Goal: Information Seeking & Learning: Check status

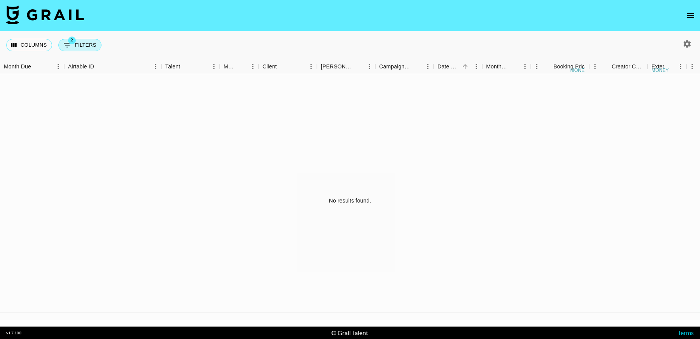
click at [79, 51] on button "2 Filters" at bounding box center [79, 45] width 43 height 12
select select "status"
select select "approved"
select select "salesLeadId"
select select "TaPRXrkyKoNbUbK5tkgBmcBP1G52"
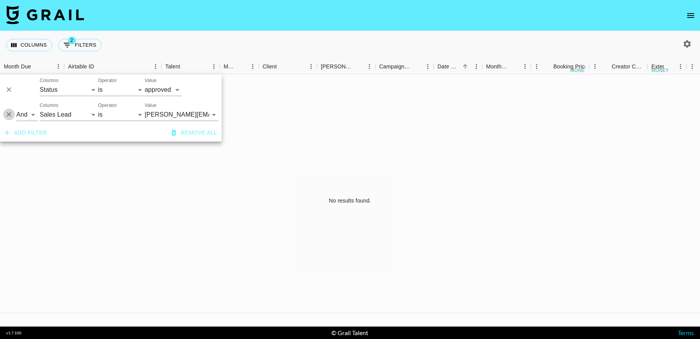
click at [8, 117] on icon "Delete" at bounding box center [9, 115] width 8 height 8
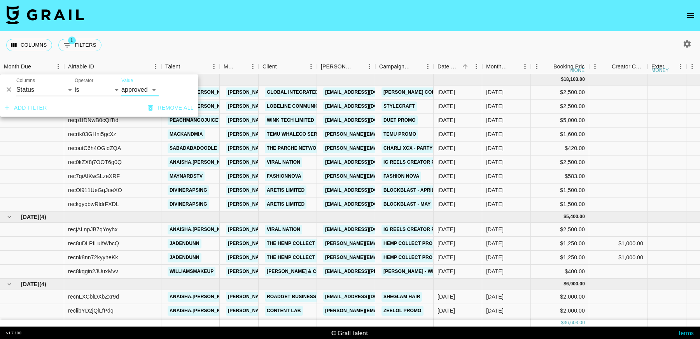
click at [11, 92] on icon "Delete" at bounding box center [9, 90] width 8 height 8
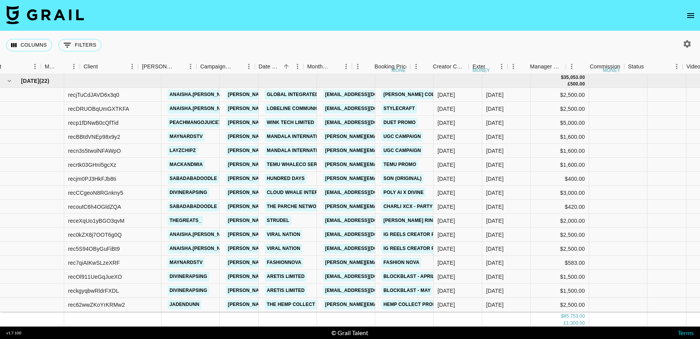
scroll to position [0, 179]
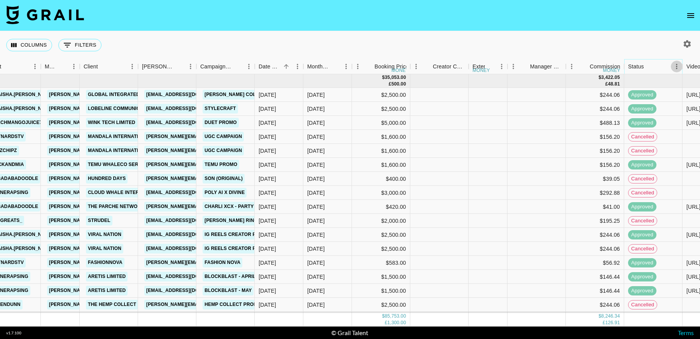
click at [677, 65] on icon "Menu" at bounding box center [676, 66] width 1 height 5
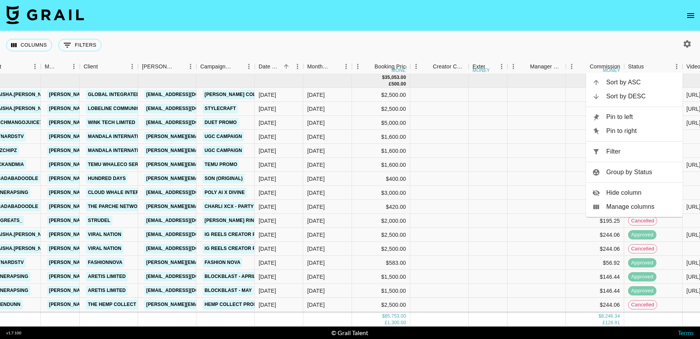
click at [617, 152] on span "Filter" at bounding box center [642, 151] width 70 height 9
select select "status"
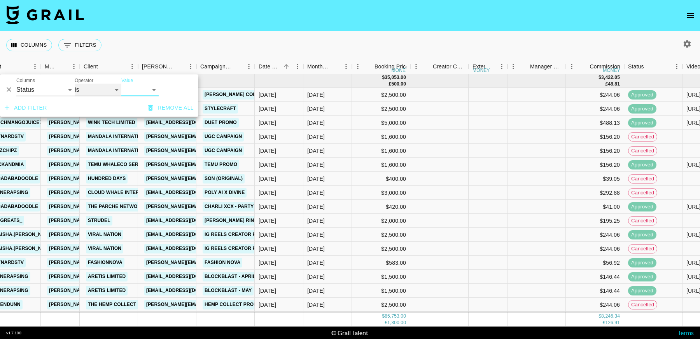
click at [99, 92] on select "is is not is any of is not any of" at bounding box center [98, 90] width 47 height 12
select select "not"
click at [75, 84] on select "is is not is any of is not any of" at bounding box center [98, 90] width 47 height 12
click at [155, 86] on select "confirmed declined draft posted approved cancelled badDebt" at bounding box center [139, 90] width 37 height 12
select select "cancelled"
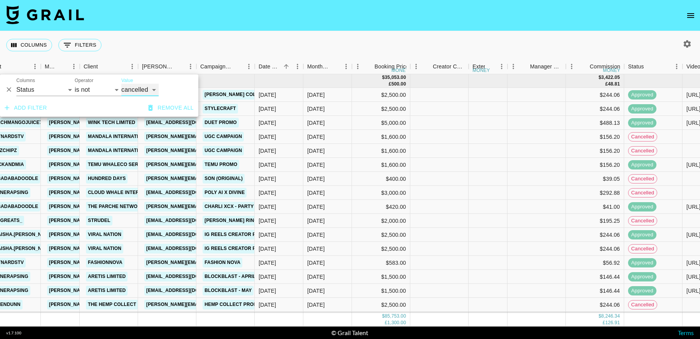
click at [121, 84] on select "confirmed declined draft posted approved cancelled badDebt" at bounding box center [139, 90] width 37 height 12
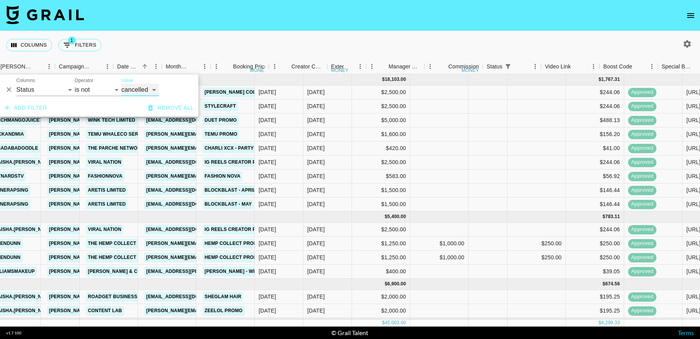
scroll to position [0, 320]
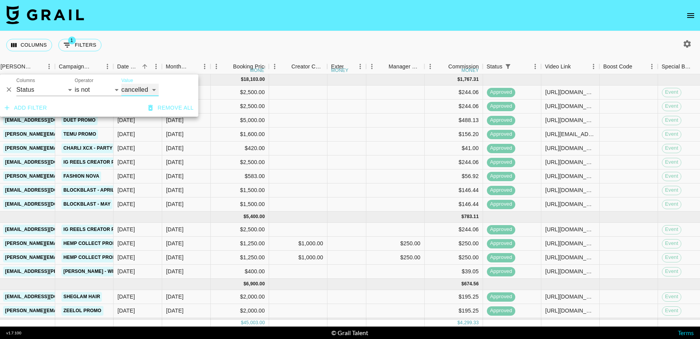
click at [595, 65] on div "Video Link" at bounding box center [599, 66] width 9 height 15
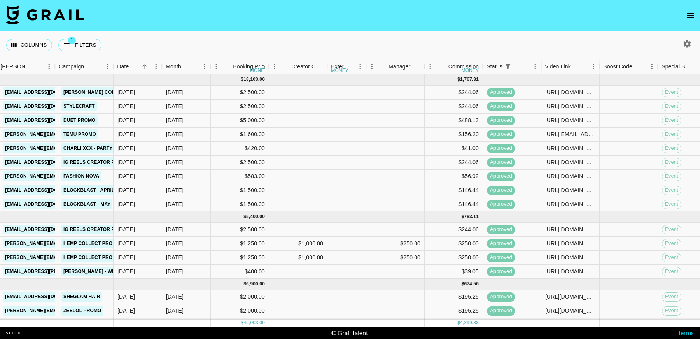
click at [591, 68] on icon "Menu" at bounding box center [594, 67] width 8 height 8
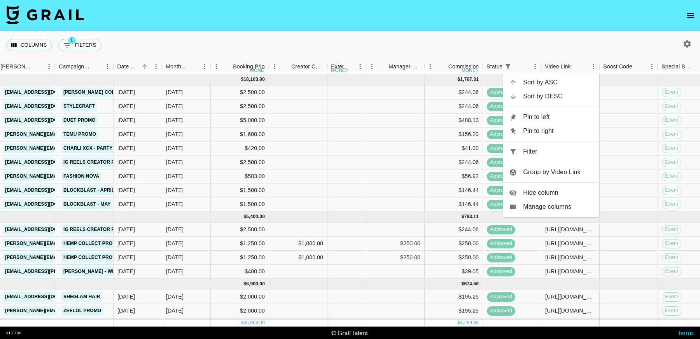
click at [546, 155] on span "Filter" at bounding box center [558, 151] width 70 height 9
select select "status"
select select "not"
select select "cancelled"
select select "videoLink"
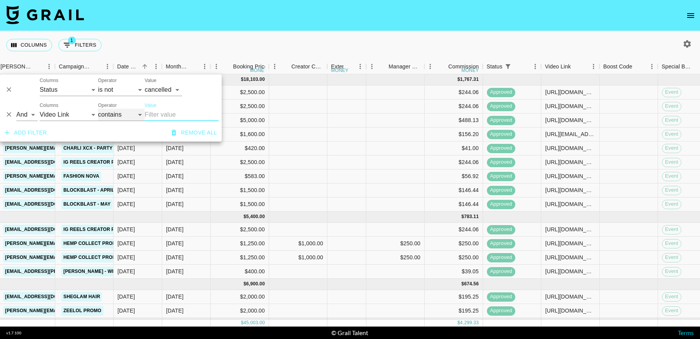
click at [111, 111] on select "contains equals starts with ends with is empty is not empty is any of" at bounding box center [121, 115] width 47 height 12
select select "isEmpty"
click at [98, 109] on select "contains equals starts with ends with is empty is not empty is any of" at bounding box center [121, 115] width 47 height 12
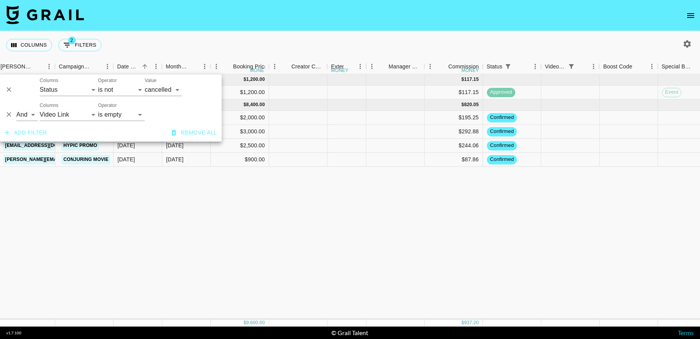
click at [591, 217] on div "[DATE] ( 1 ) $ 1,200.00 $ 117.15 recRB1nO3iRRiR8wX anaisha.torres [EMAIL_ADDRES…" at bounding box center [447, 196] width 1535 height 245
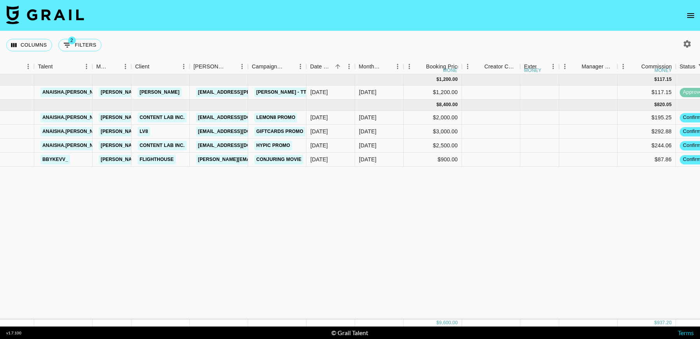
scroll to position [0, 131]
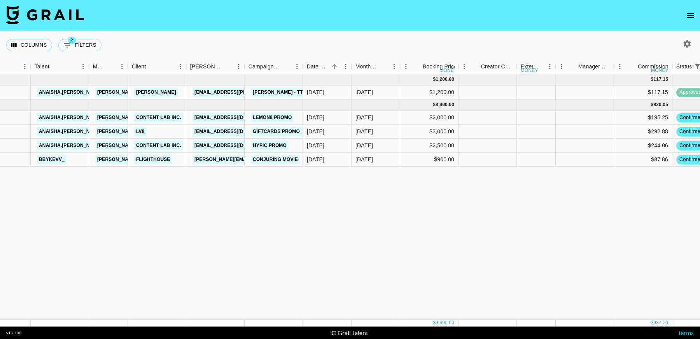
click at [587, 195] on div "[DATE] ( 1 ) $ 1,200.00 $ 117.15 recRB1nO3iRRiR8wX anaisha.torres [EMAIL_ADDRES…" at bounding box center [636, 196] width 1535 height 245
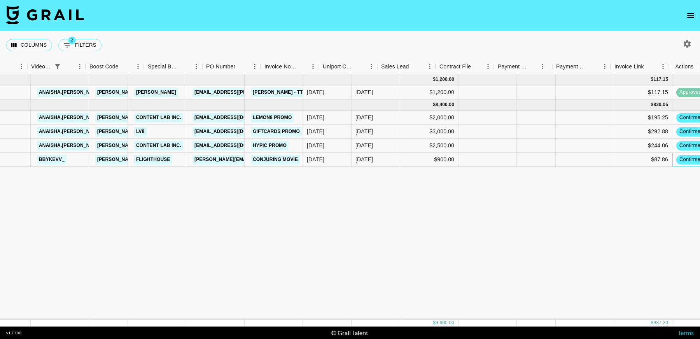
click at [685, 158] on div "bbykevv_ [EMAIL_ADDRESS][DOMAIN_NAME] Flighthouse [PERSON_NAME][EMAIL_ADDRESS][…" at bounding box center [636, 160] width 1535 height 14
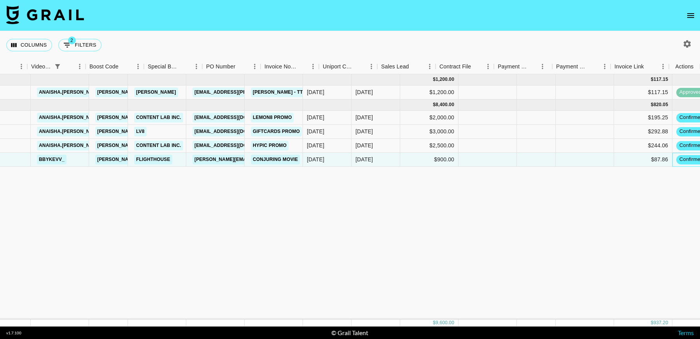
scroll to position [0, 835]
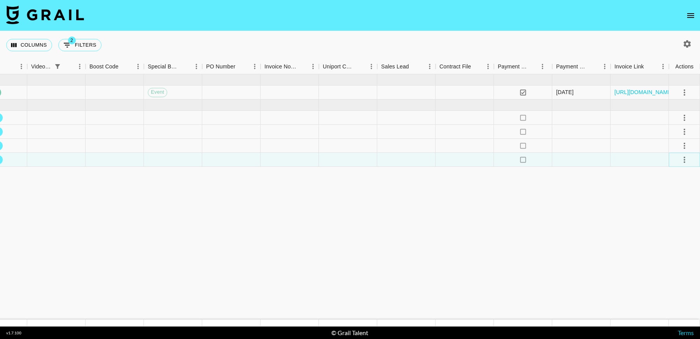
click at [685, 158] on icon "select merge strategy" at bounding box center [684, 159] width 9 height 9
click at [668, 204] on li "Draft Created" at bounding box center [675, 204] width 51 height 14
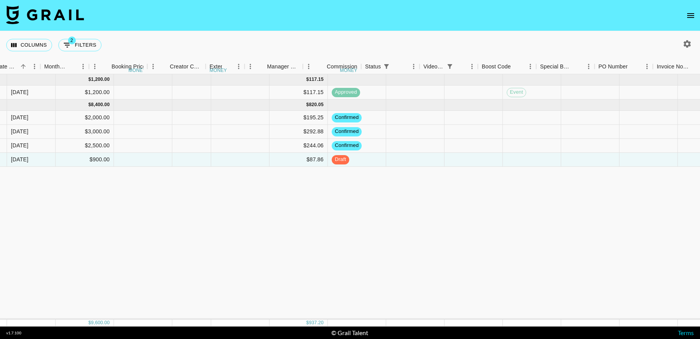
scroll to position [0, 409]
